Goal: Entertainment & Leisure: Consume media (video, audio)

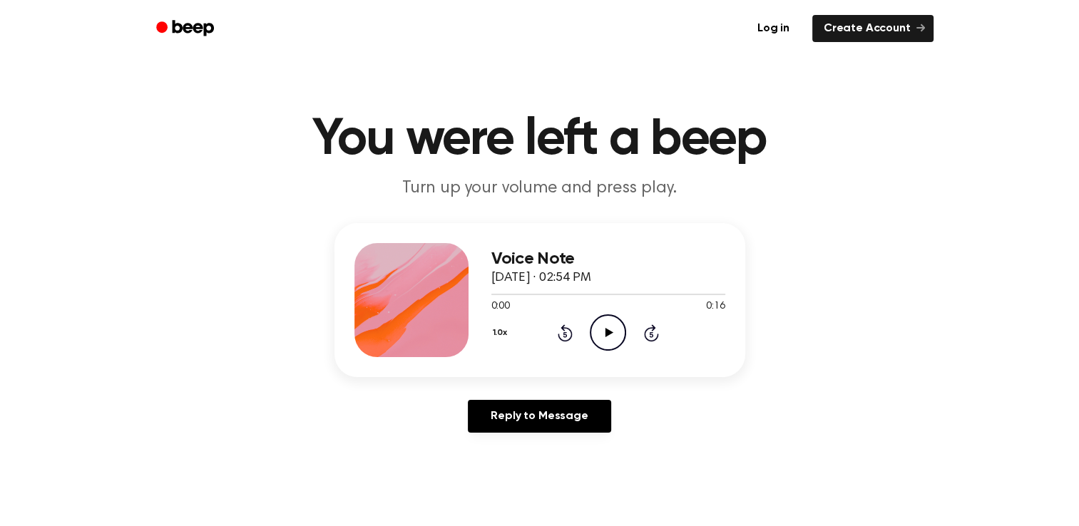
click at [604, 321] on icon "Play Audio" at bounding box center [608, 332] width 36 height 36
click at [608, 312] on div "0:00 0:14" at bounding box center [608, 306] width 234 height 15
click at [608, 320] on icon "Play Audio" at bounding box center [608, 332] width 36 height 36
drag, startPoint x: 610, startPoint y: 304, endPoint x: 627, endPoint y: 324, distance: 25.8
click at [610, 304] on div "0:00 0:27" at bounding box center [608, 306] width 234 height 15
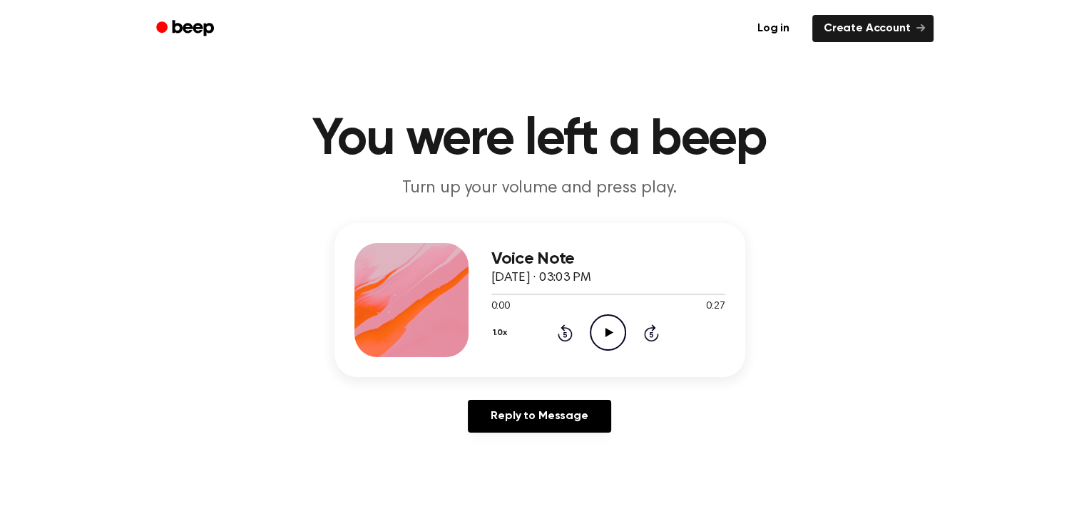
click at [627, 328] on div "1.0x Rewind 5 seconds Play Audio Skip 5 seconds" at bounding box center [608, 332] width 234 height 36
click at [614, 335] on icon "Play Audio" at bounding box center [608, 332] width 36 height 36
click at [617, 335] on icon "Pause Audio" at bounding box center [608, 332] width 36 height 36
